Goal: Task Accomplishment & Management: Use online tool/utility

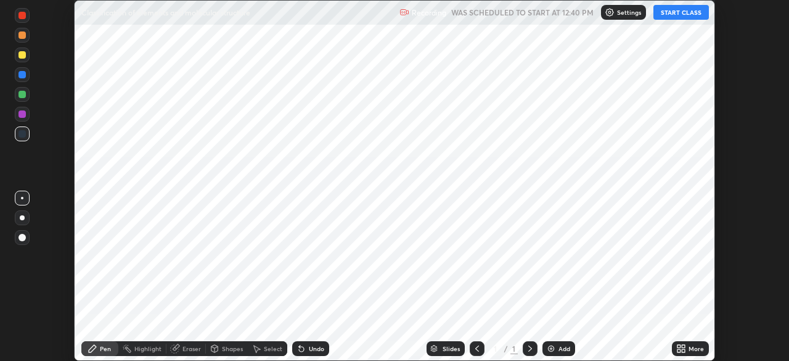
scroll to position [361, 788]
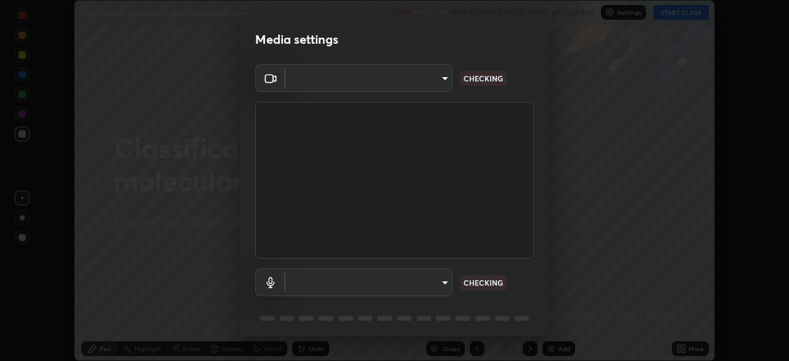
type input "5607bcfbd967db3bf5f76de58c8b00fc12754f2471884d1aaf72f2f6a5703857"
click at [423, 279] on body "Erase all Classification of elements and molecular structure Recording WAS SCHE…" at bounding box center [394, 180] width 789 height 361
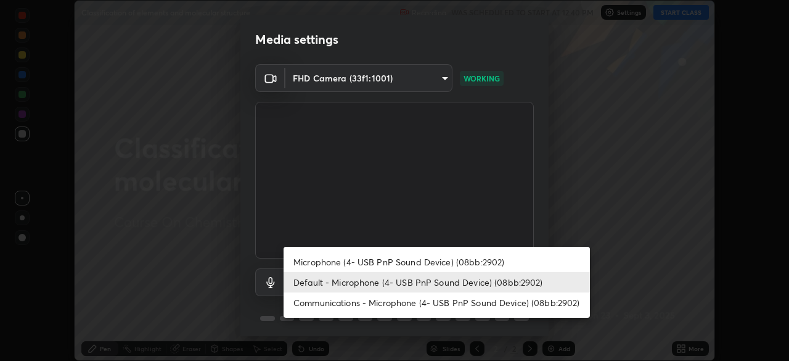
click at [410, 258] on li "Microphone (4- USB PnP Sound Device) (08bb:2902)" at bounding box center [437, 261] width 306 height 20
type input "a82489810d3c5c7926a455a641602b05553a4105b931bbe7cb4d02da0f25c2bb"
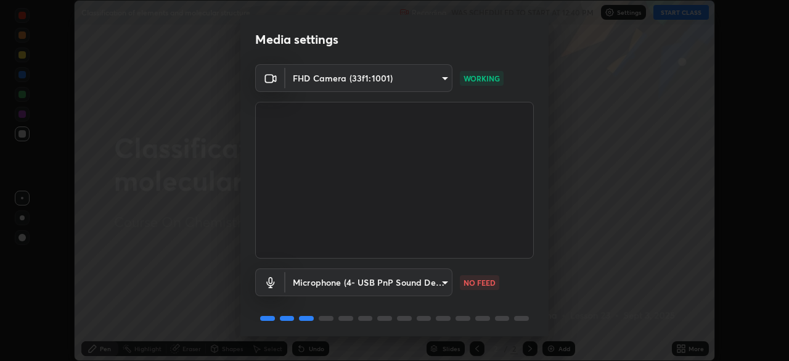
scroll to position [44, 0]
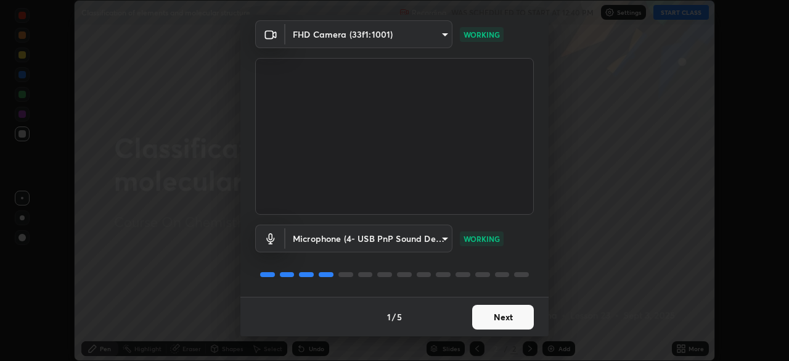
click at [504, 314] on button "Next" at bounding box center [503, 317] width 62 height 25
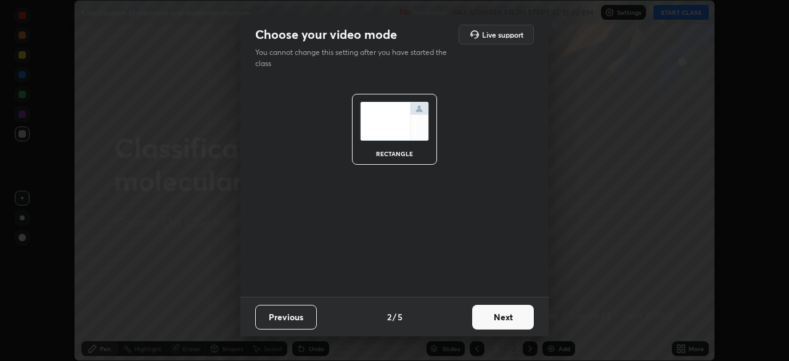
scroll to position [0, 0]
click at [504, 320] on button "Next" at bounding box center [503, 317] width 62 height 25
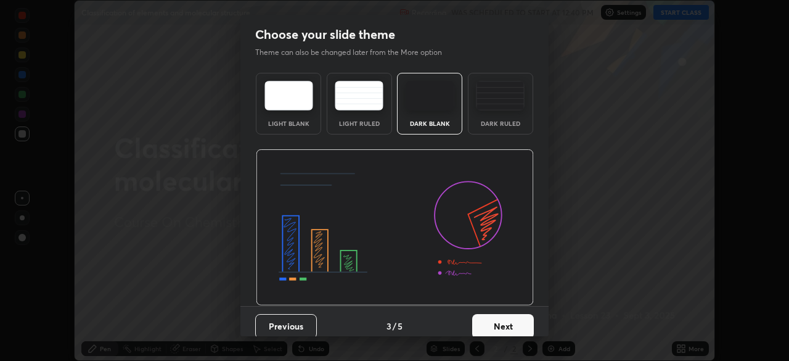
click at [504, 320] on button "Next" at bounding box center [503, 326] width 62 height 25
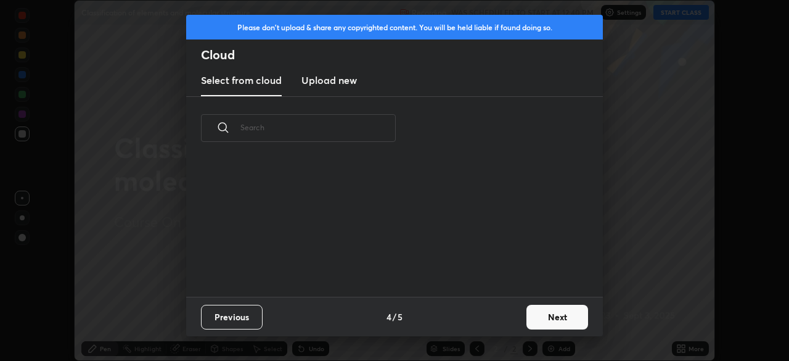
click at [537, 318] on button "Next" at bounding box center [557, 317] width 62 height 25
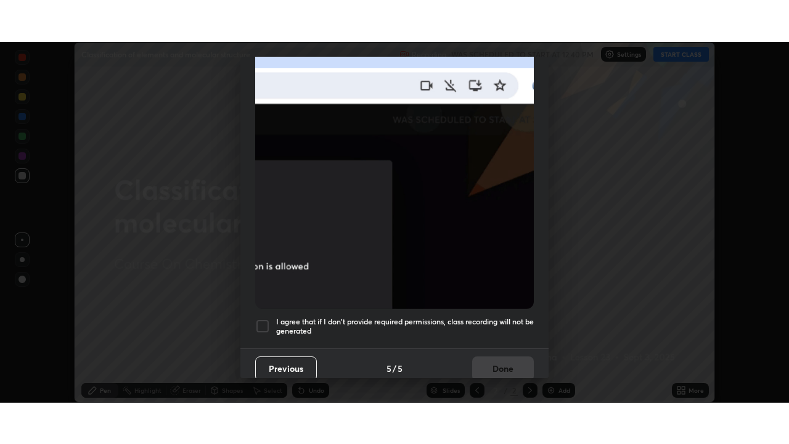
scroll to position [295, 0]
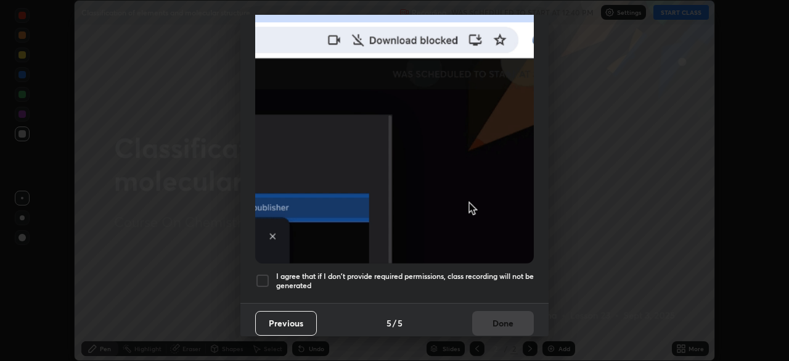
click at [476, 271] on h5 "I agree that if I don't provide required permissions, class recording will not …" at bounding box center [405, 280] width 258 height 19
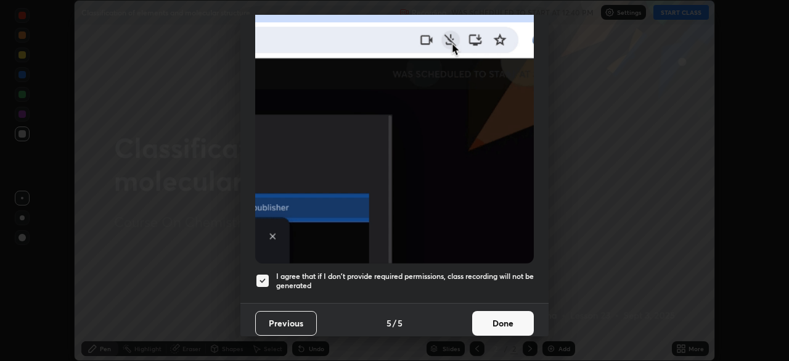
click at [491, 316] on button "Done" at bounding box center [503, 323] width 62 height 25
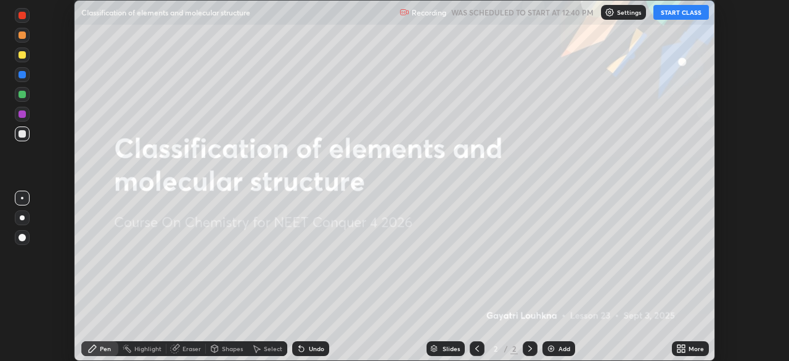
click at [683, 345] on icon at bounding box center [683, 346] width 3 height 3
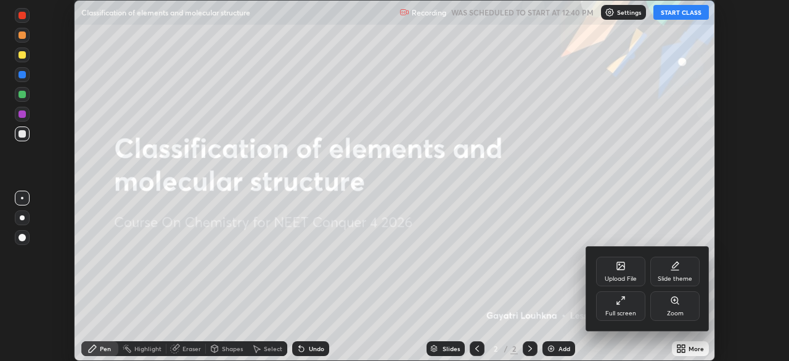
click at [619, 302] on icon at bounding box center [618, 302] width 3 height 3
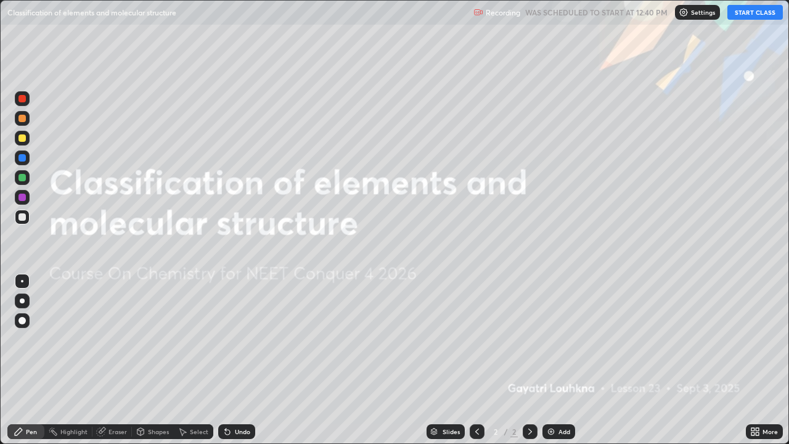
scroll to position [444, 789]
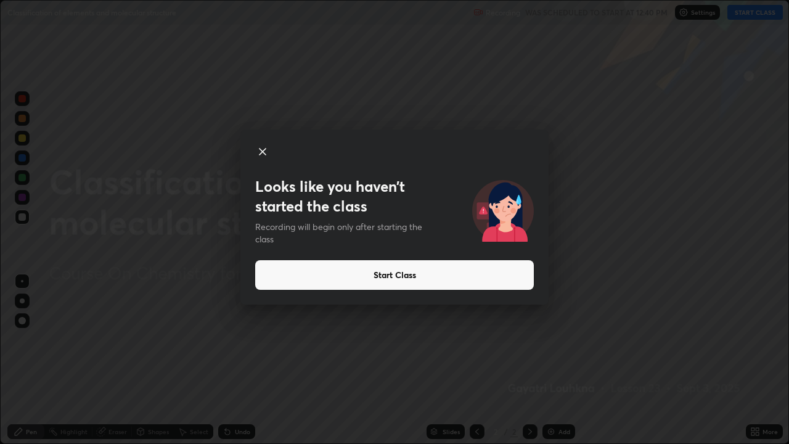
click at [440, 276] on button "Start Class" at bounding box center [394, 275] width 279 height 30
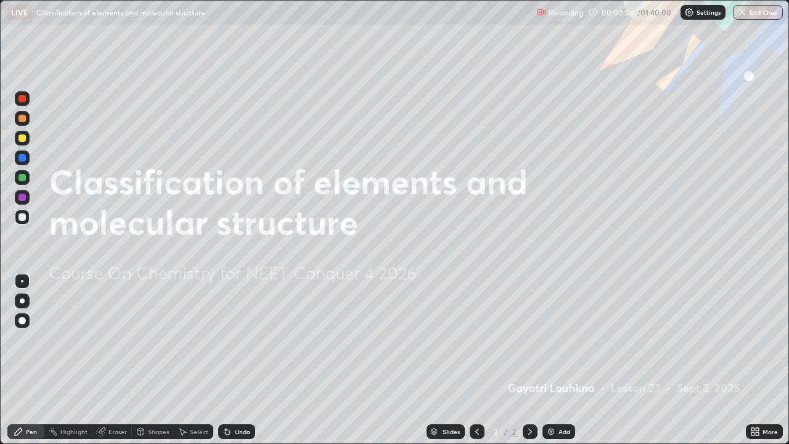
click at [549, 360] on div "Add" at bounding box center [558, 431] width 33 height 15
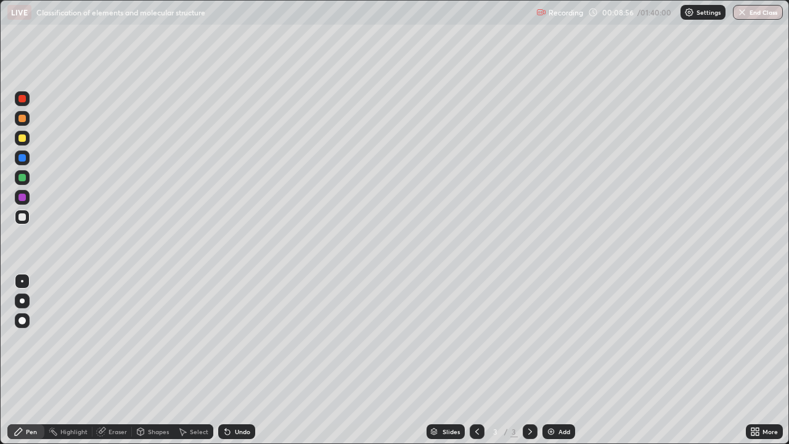
click at [25, 141] on div at bounding box center [21, 137] width 7 height 7
click at [22, 220] on div at bounding box center [21, 216] width 7 height 7
click at [22, 178] on div at bounding box center [21, 177] width 7 height 7
click at [22, 216] on div at bounding box center [21, 216] width 7 height 7
click at [546, 360] on img at bounding box center [551, 432] width 10 height 10
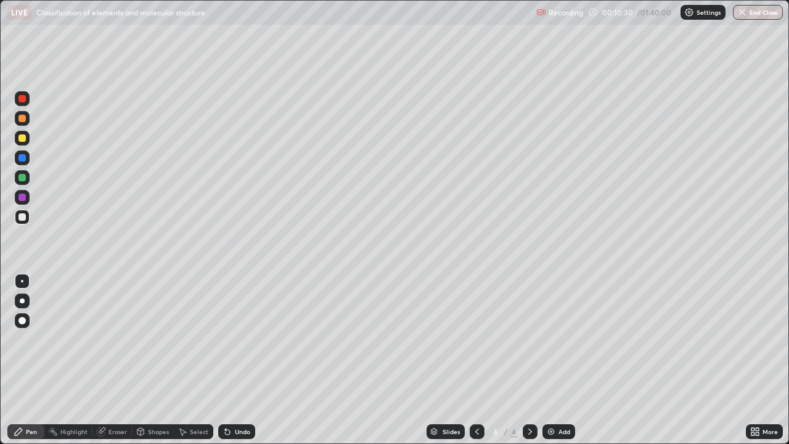
click at [20, 179] on div at bounding box center [21, 177] width 7 height 7
click at [107, 360] on div "Eraser" at bounding box center [111, 431] width 39 height 15
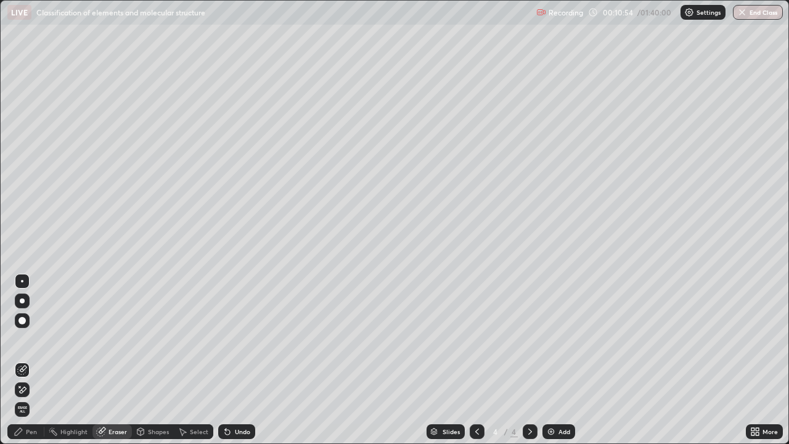
click at [29, 360] on div "Pen" at bounding box center [31, 431] width 11 height 6
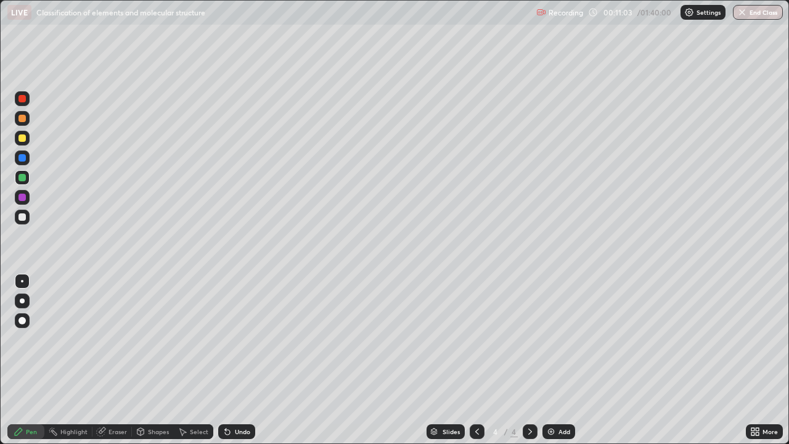
click at [24, 221] on div at bounding box center [22, 217] width 15 height 15
click at [24, 160] on div at bounding box center [21, 157] width 7 height 7
click at [28, 139] on div at bounding box center [22, 138] width 15 height 15
click at [23, 97] on div at bounding box center [21, 98] width 7 height 7
click at [21, 177] on div at bounding box center [21, 177] width 7 height 7
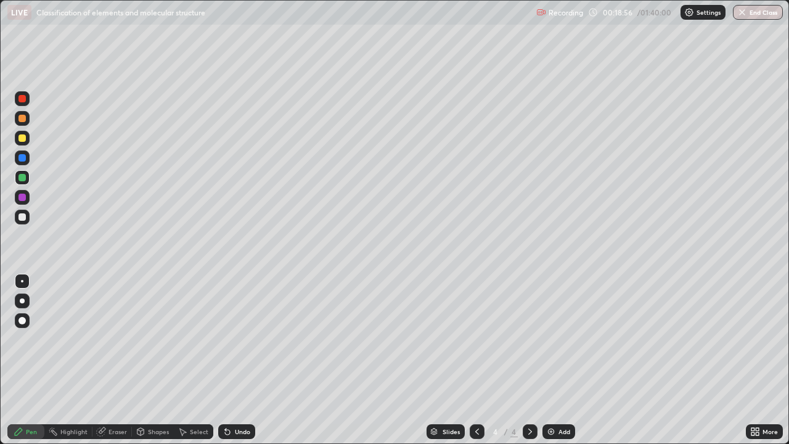
click at [550, 360] on img at bounding box center [551, 432] width 10 height 10
click at [25, 138] on div at bounding box center [21, 137] width 7 height 7
click at [25, 118] on div at bounding box center [21, 118] width 7 height 7
click at [27, 137] on div at bounding box center [22, 138] width 15 height 15
click at [552, 360] on img at bounding box center [551, 432] width 10 height 10
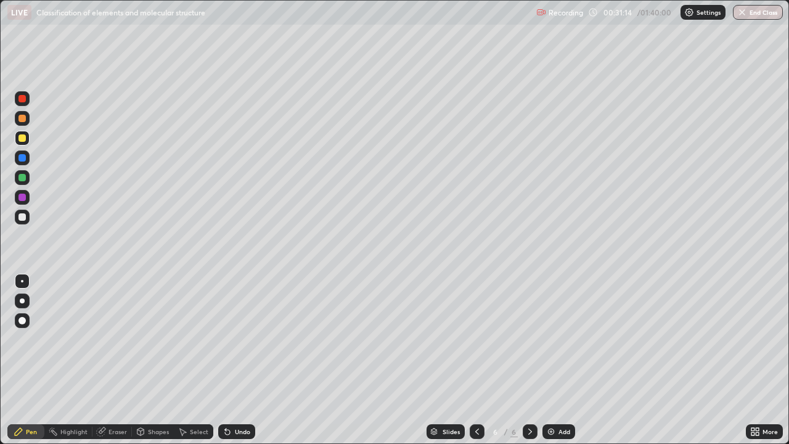
click at [25, 224] on div at bounding box center [22, 217] width 15 height 15
click at [28, 158] on div at bounding box center [22, 157] width 15 height 15
click at [25, 181] on div at bounding box center [22, 177] width 15 height 15
click at [22, 218] on div at bounding box center [21, 216] width 7 height 7
click at [25, 180] on div at bounding box center [22, 177] width 15 height 15
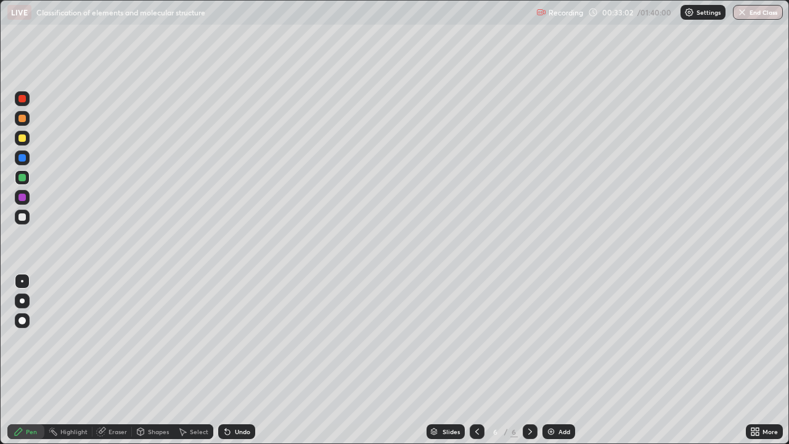
click at [22, 140] on div at bounding box center [21, 137] width 7 height 7
click at [546, 360] on img at bounding box center [551, 432] width 10 height 10
click at [20, 216] on div at bounding box center [21, 216] width 7 height 7
click at [119, 360] on div "Eraser" at bounding box center [111, 431] width 39 height 15
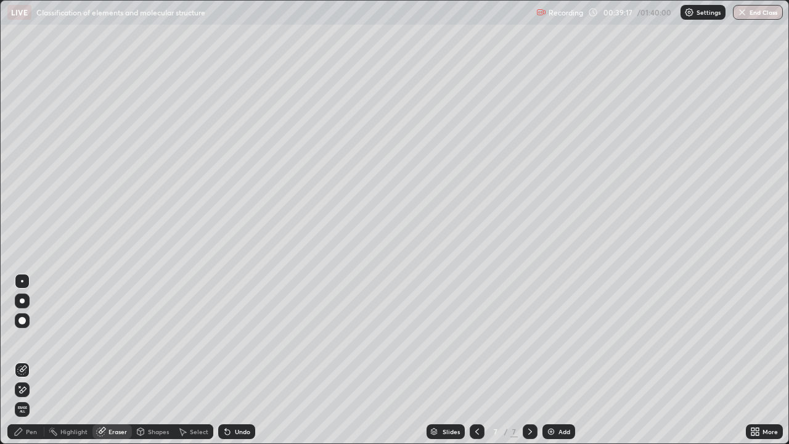
click at [32, 360] on div "Pen" at bounding box center [25, 431] width 37 height 15
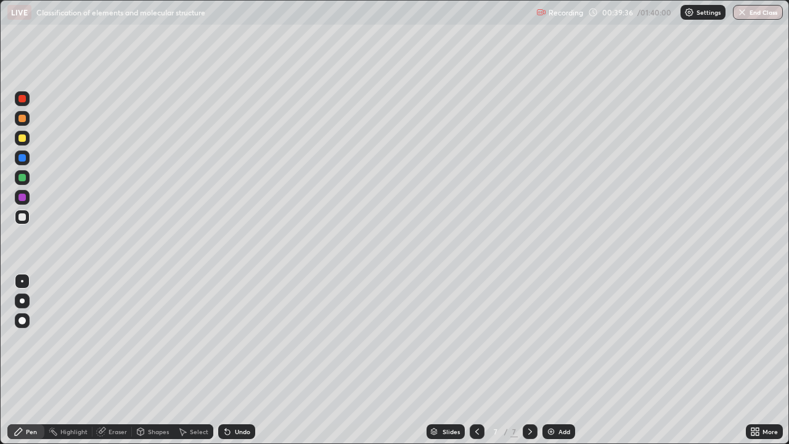
click at [22, 180] on div at bounding box center [21, 177] width 7 height 7
click at [548, 360] on div "Add" at bounding box center [558, 431] width 33 height 15
click at [142, 360] on icon at bounding box center [140, 431] width 7 height 7
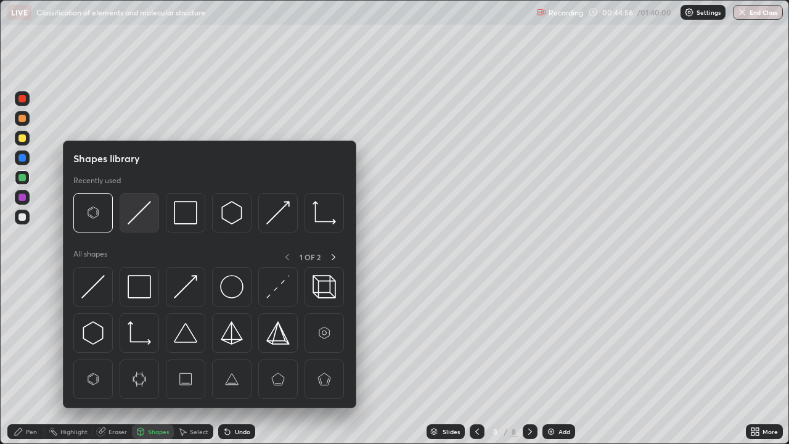
click at [142, 216] on img at bounding box center [139, 212] width 23 height 23
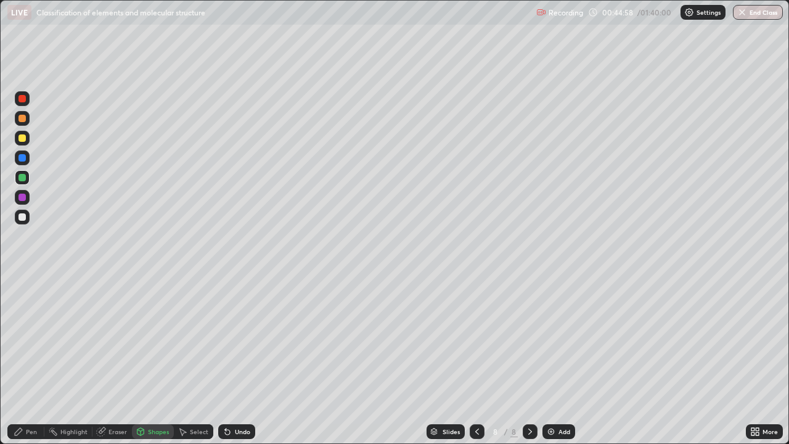
click at [32, 360] on div "Pen" at bounding box center [25, 431] width 37 height 15
click at [23, 217] on div at bounding box center [21, 216] width 7 height 7
click at [20, 141] on div at bounding box center [21, 137] width 7 height 7
click at [25, 161] on div at bounding box center [22, 157] width 15 height 15
click at [17, 141] on div at bounding box center [22, 138] width 15 height 15
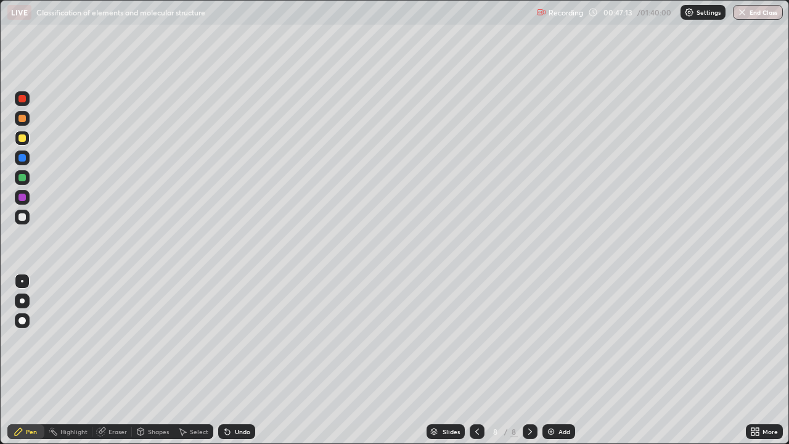
click at [22, 222] on div at bounding box center [22, 217] width 15 height 15
click at [22, 141] on div at bounding box center [21, 137] width 7 height 7
click at [21, 200] on div at bounding box center [21, 197] width 7 height 7
click at [24, 180] on div at bounding box center [21, 177] width 7 height 7
click at [118, 360] on div "Eraser" at bounding box center [111, 431] width 39 height 15
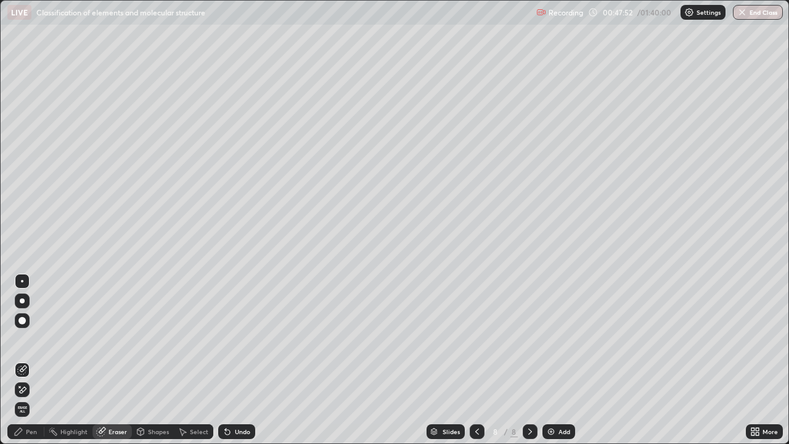
click at [28, 360] on div "Pen" at bounding box center [31, 431] width 11 height 6
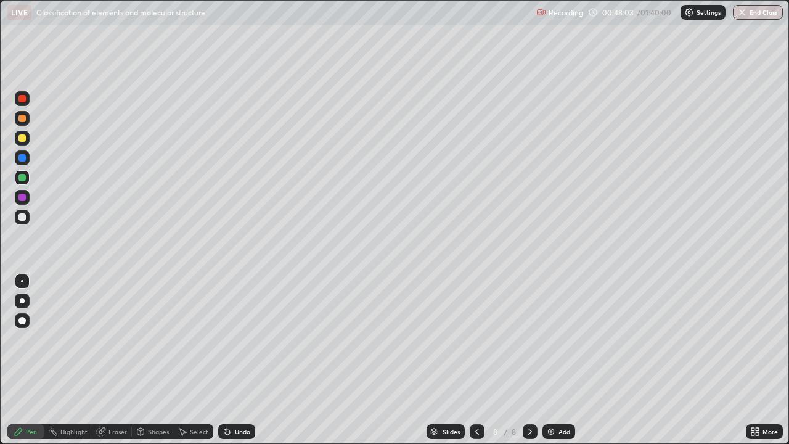
click at [24, 218] on div at bounding box center [21, 216] width 7 height 7
click at [22, 142] on div at bounding box center [22, 138] width 15 height 15
click at [475, 360] on icon at bounding box center [477, 432] width 10 height 10
click at [476, 360] on icon at bounding box center [477, 431] width 4 height 6
click at [23, 219] on div at bounding box center [21, 216] width 7 height 7
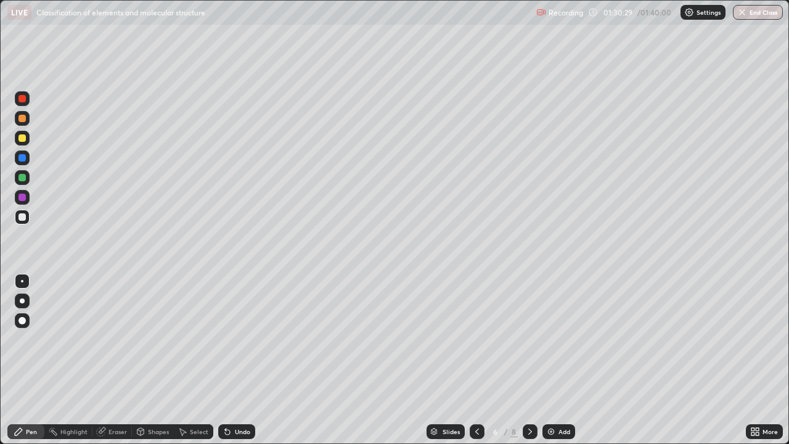
click at [555, 360] on img at bounding box center [551, 432] width 10 height 10
click at [25, 179] on div at bounding box center [21, 177] width 7 height 7
click at [22, 143] on div at bounding box center [22, 138] width 15 height 15
click at [23, 178] on div at bounding box center [21, 177] width 7 height 7
click at [22, 218] on div at bounding box center [21, 216] width 7 height 7
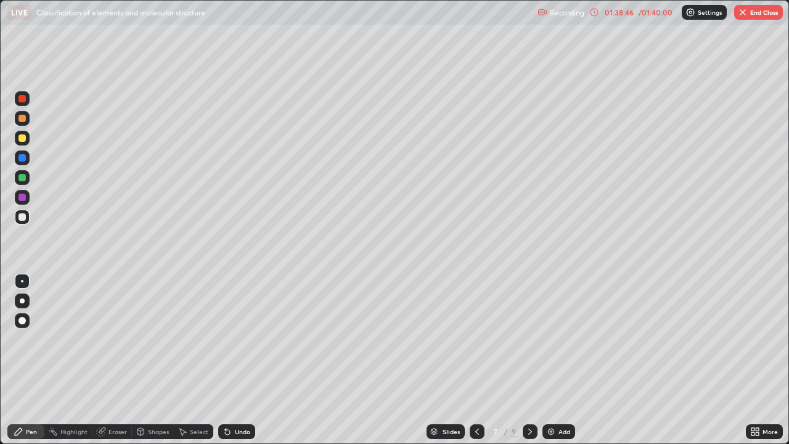
click at [528, 360] on icon at bounding box center [530, 432] width 10 height 10
click at [549, 360] on img at bounding box center [551, 432] width 10 height 10
click at [125, 360] on div "Eraser" at bounding box center [111, 431] width 39 height 15
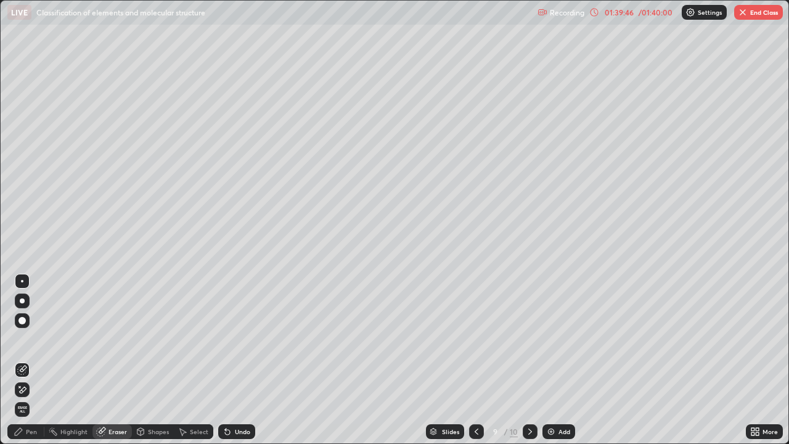
click at [36, 360] on div "Pen" at bounding box center [25, 431] width 37 height 15
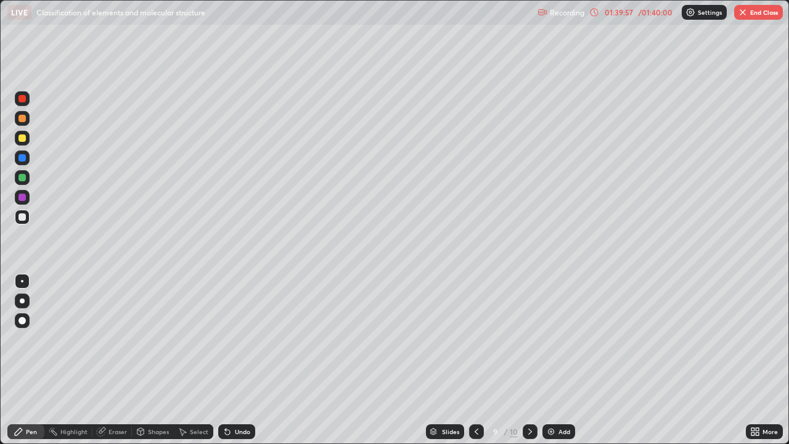
click at [27, 103] on div at bounding box center [22, 98] width 15 height 15
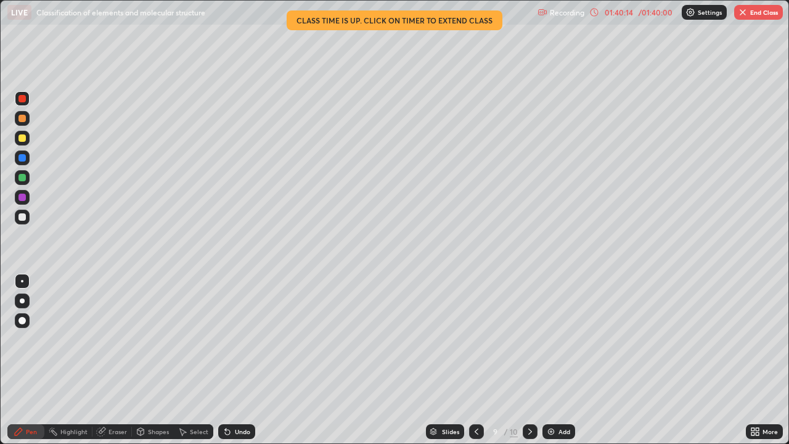
click at [27, 215] on div at bounding box center [22, 217] width 15 height 15
click at [23, 178] on div at bounding box center [21, 177] width 7 height 7
click at [743, 13] on img "button" at bounding box center [743, 12] width 10 height 10
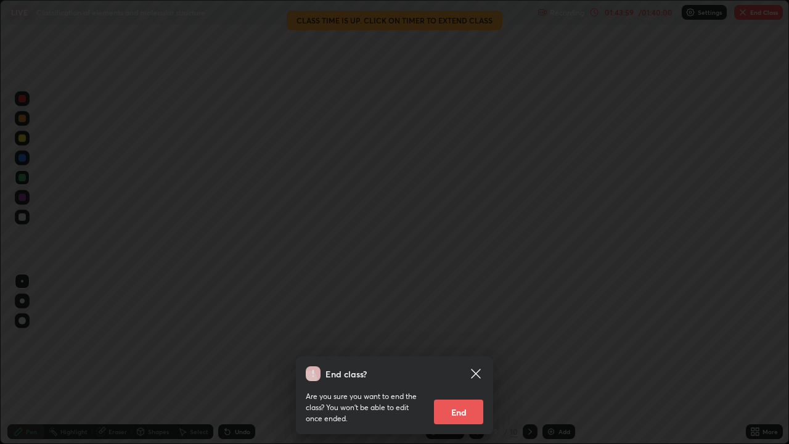
click at [465, 360] on button "End" at bounding box center [458, 411] width 49 height 25
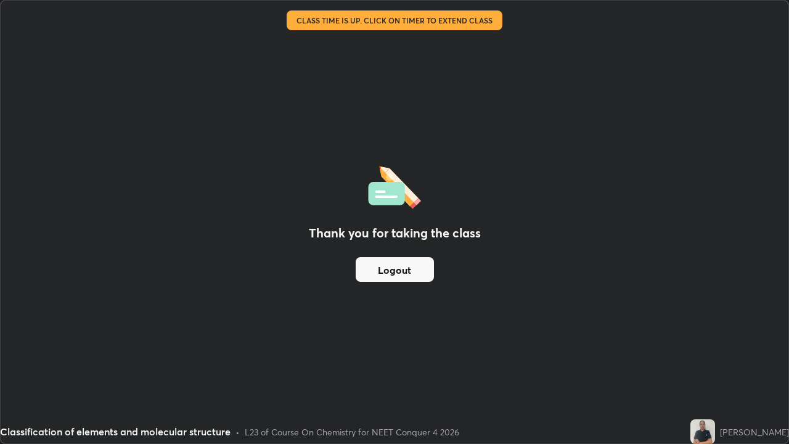
click at [396, 268] on button "Logout" at bounding box center [395, 269] width 78 height 25
click at [398, 267] on button "Logout" at bounding box center [395, 269] width 78 height 25
